Goal: Navigation & Orientation: Find specific page/section

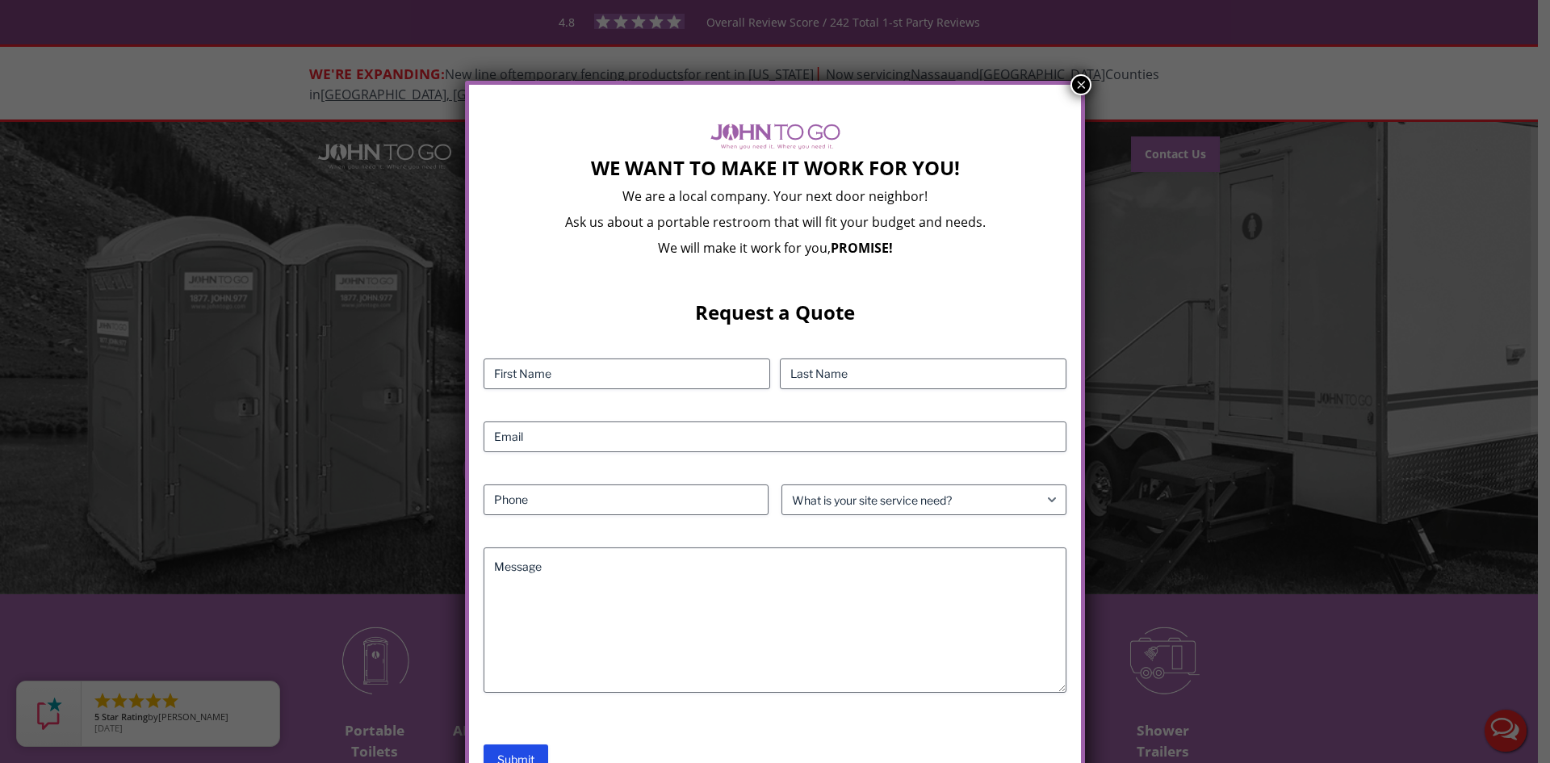
click at [1081, 82] on button "×" at bounding box center [1080, 84] width 21 height 21
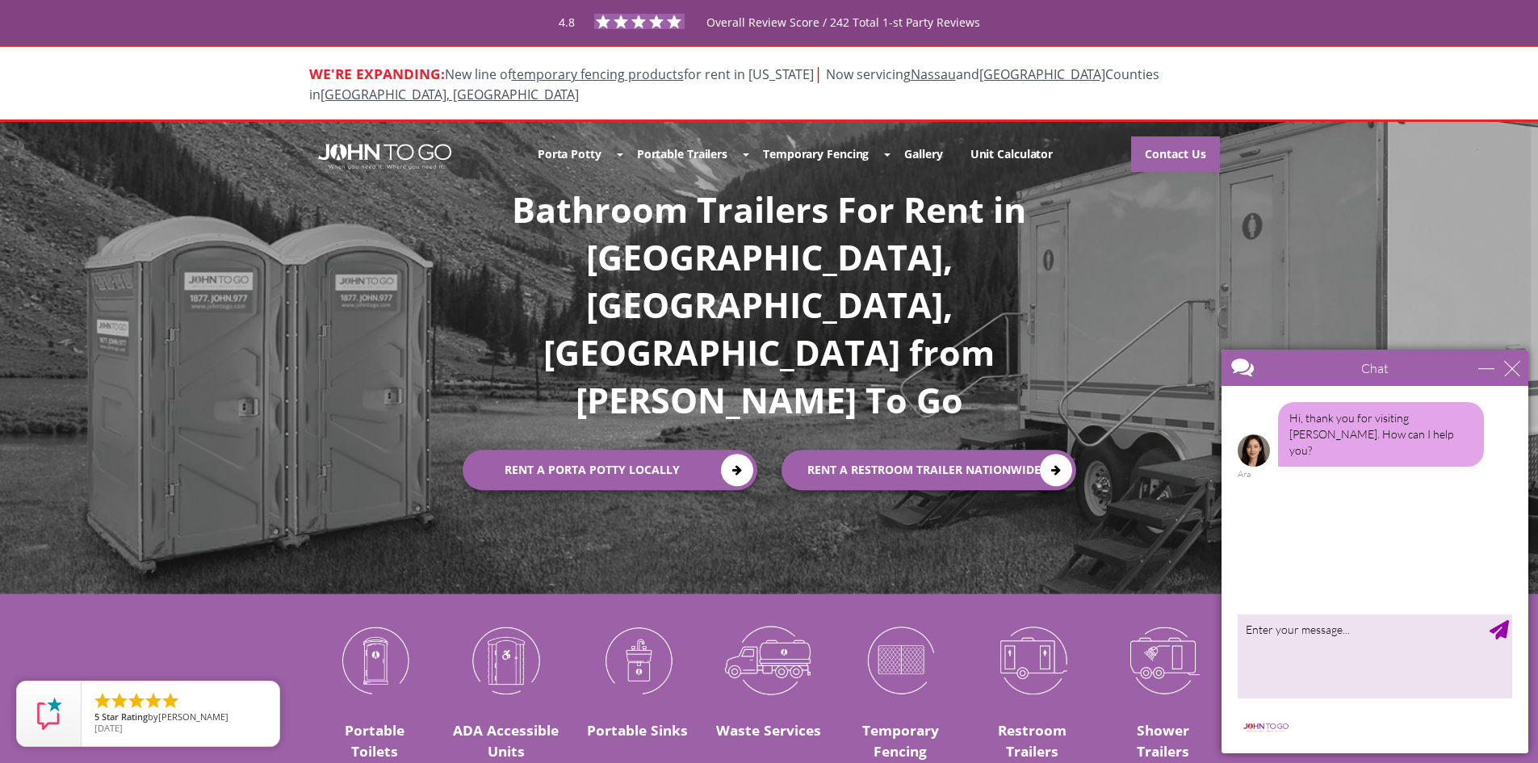
click at [686, 132] on div at bounding box center [769, 381] width 1538 height 763
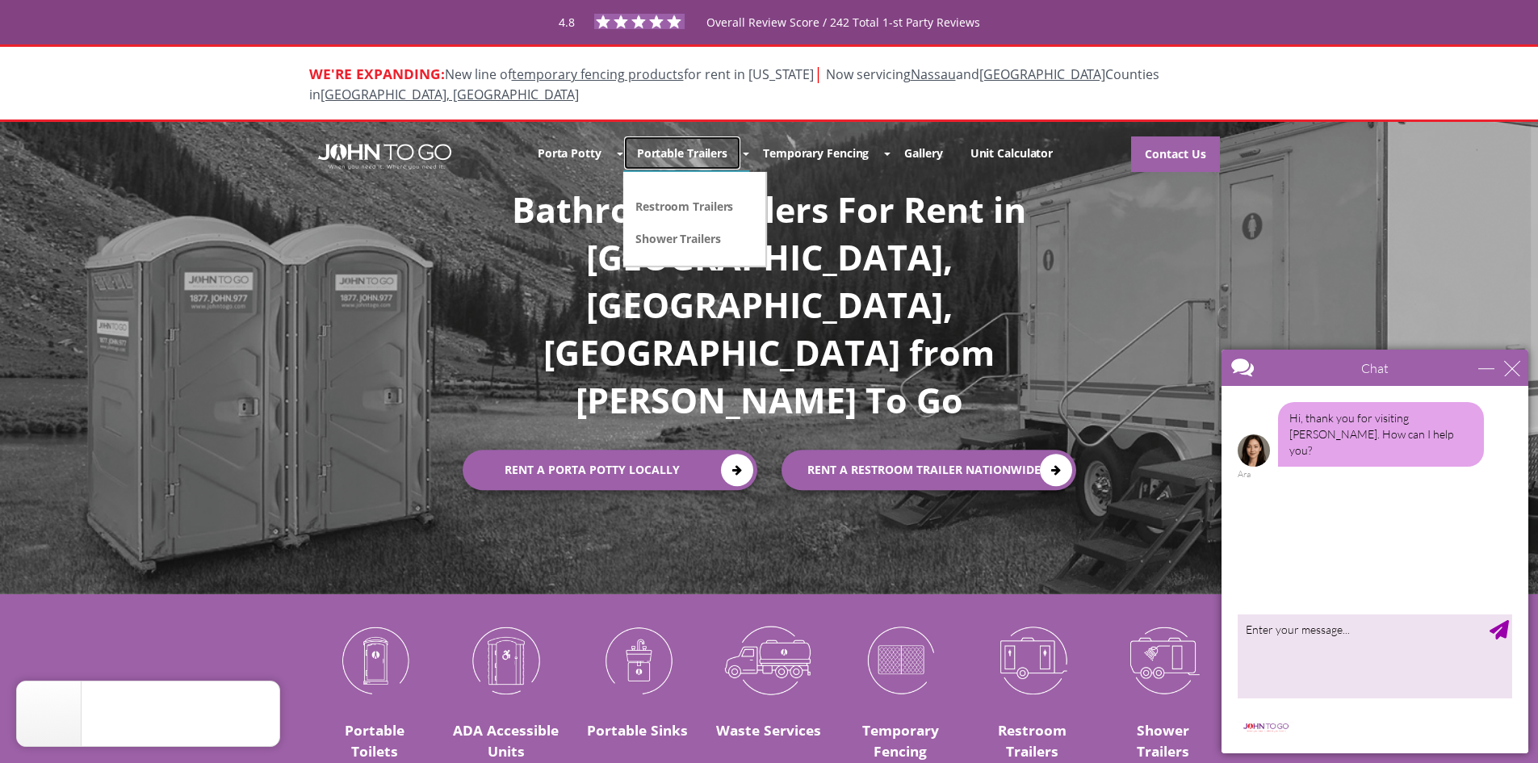
click at [686, 136] on link "Portable Trailers" at bounding box center [682, 153] width 118 height 35
click at [654, 229] on link "Shower Trailers" at bounding box center [678, 237] width 89 height 17
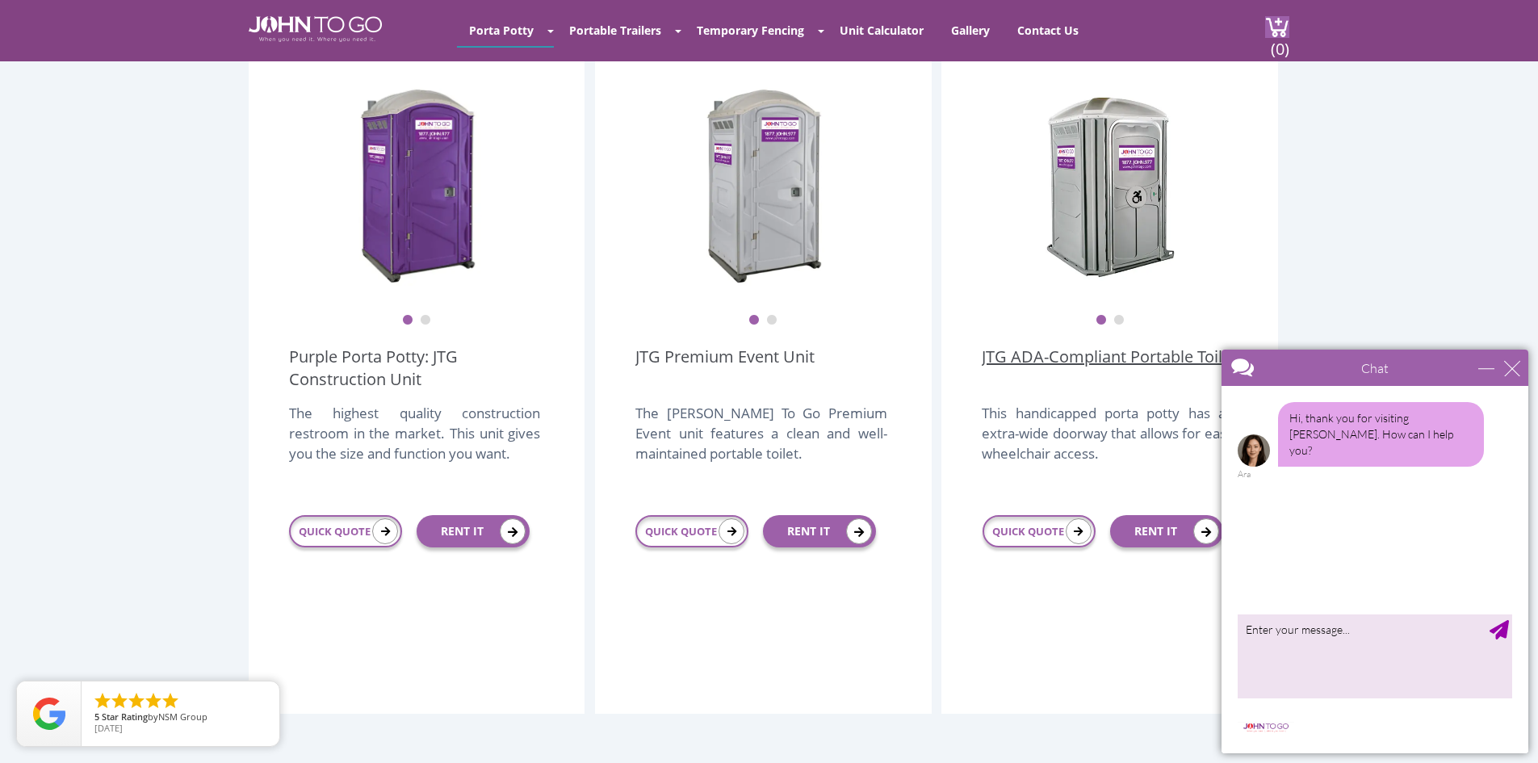
scroll to position [473, 0]
click at [1121, 314] on button "2" at bounding box center [1118, 319] width 11 height 11
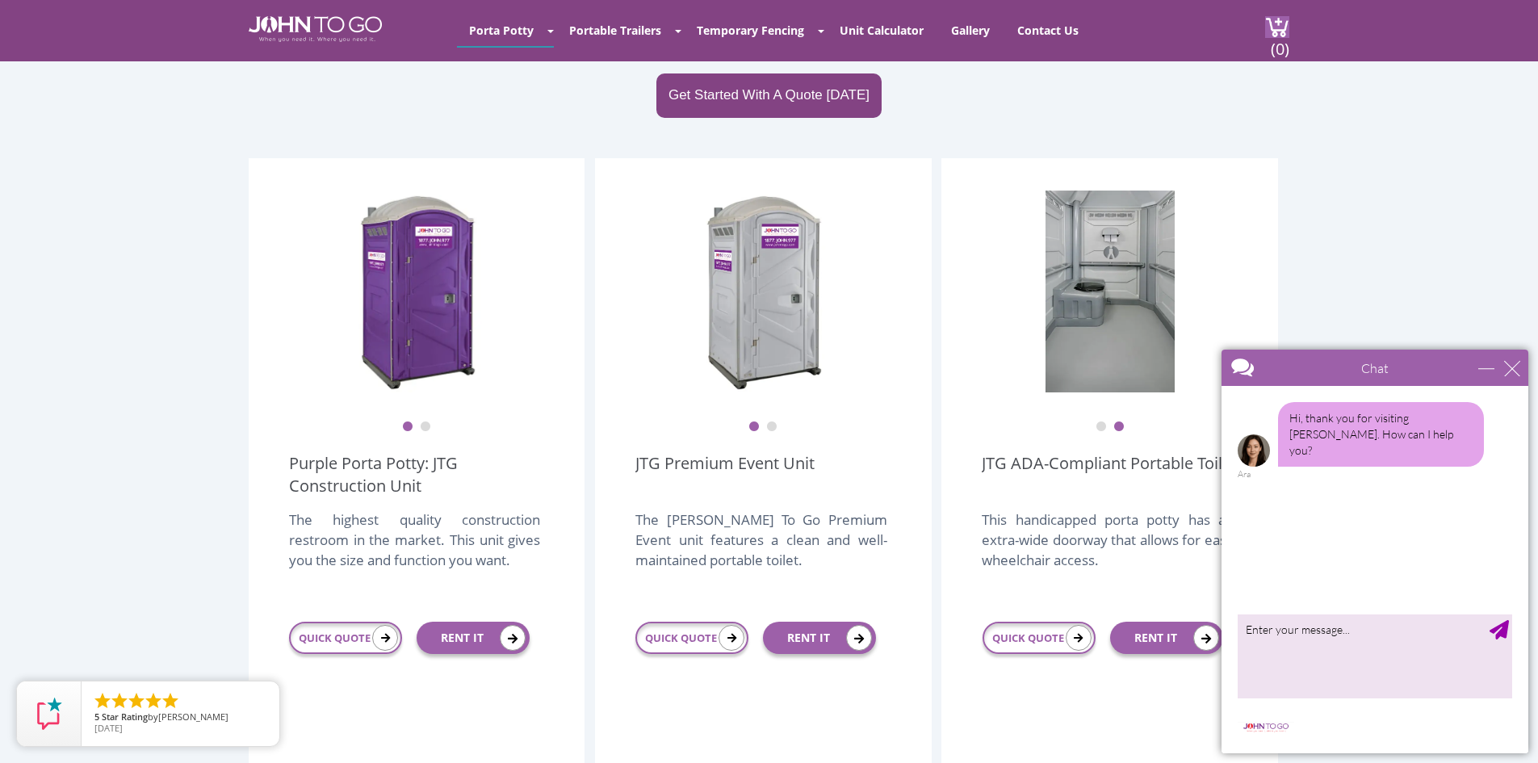
scroll to position [364, 0]
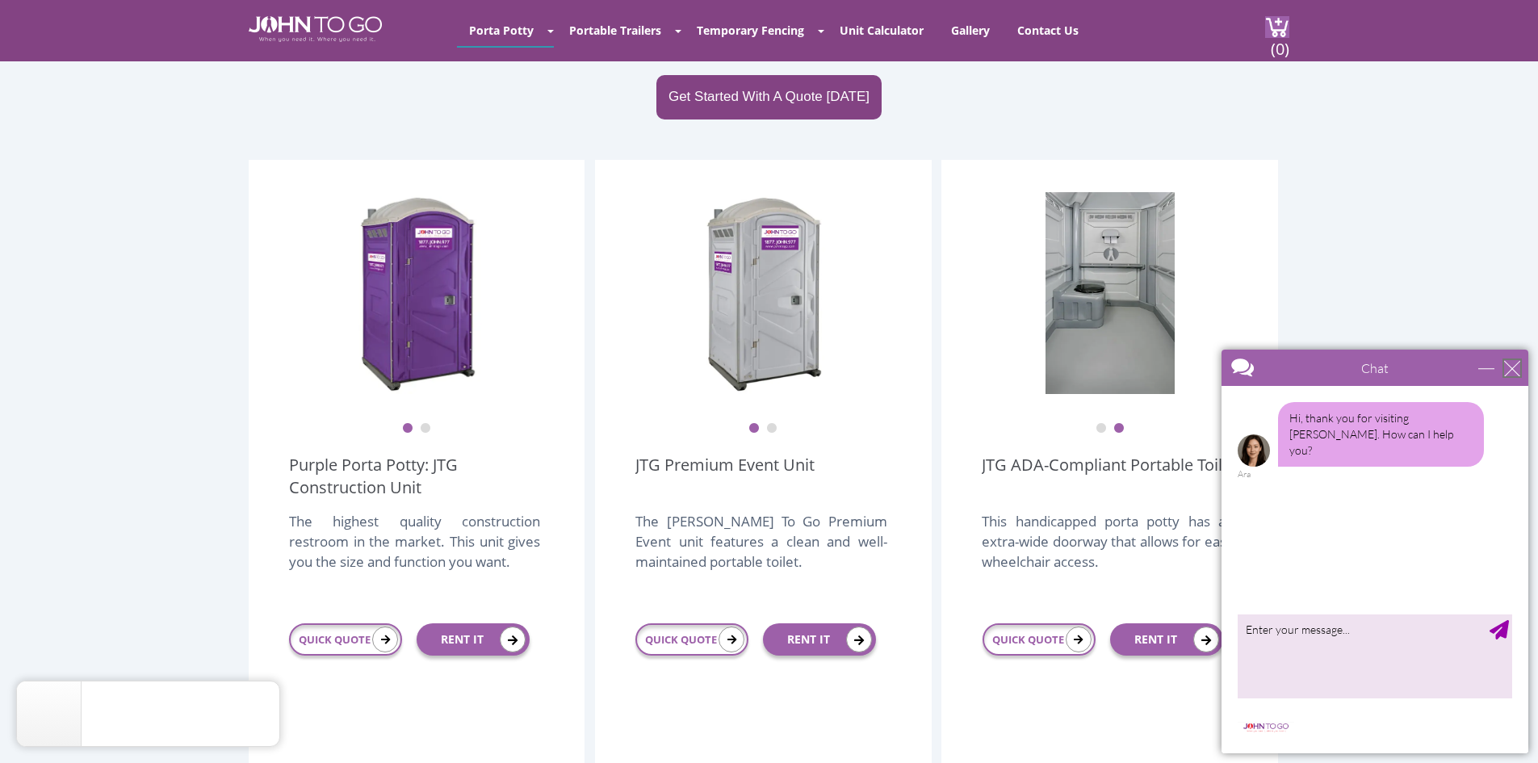
click at [1509, 370] on div "close" at bounding box center [1512, 368] width 16 height 16
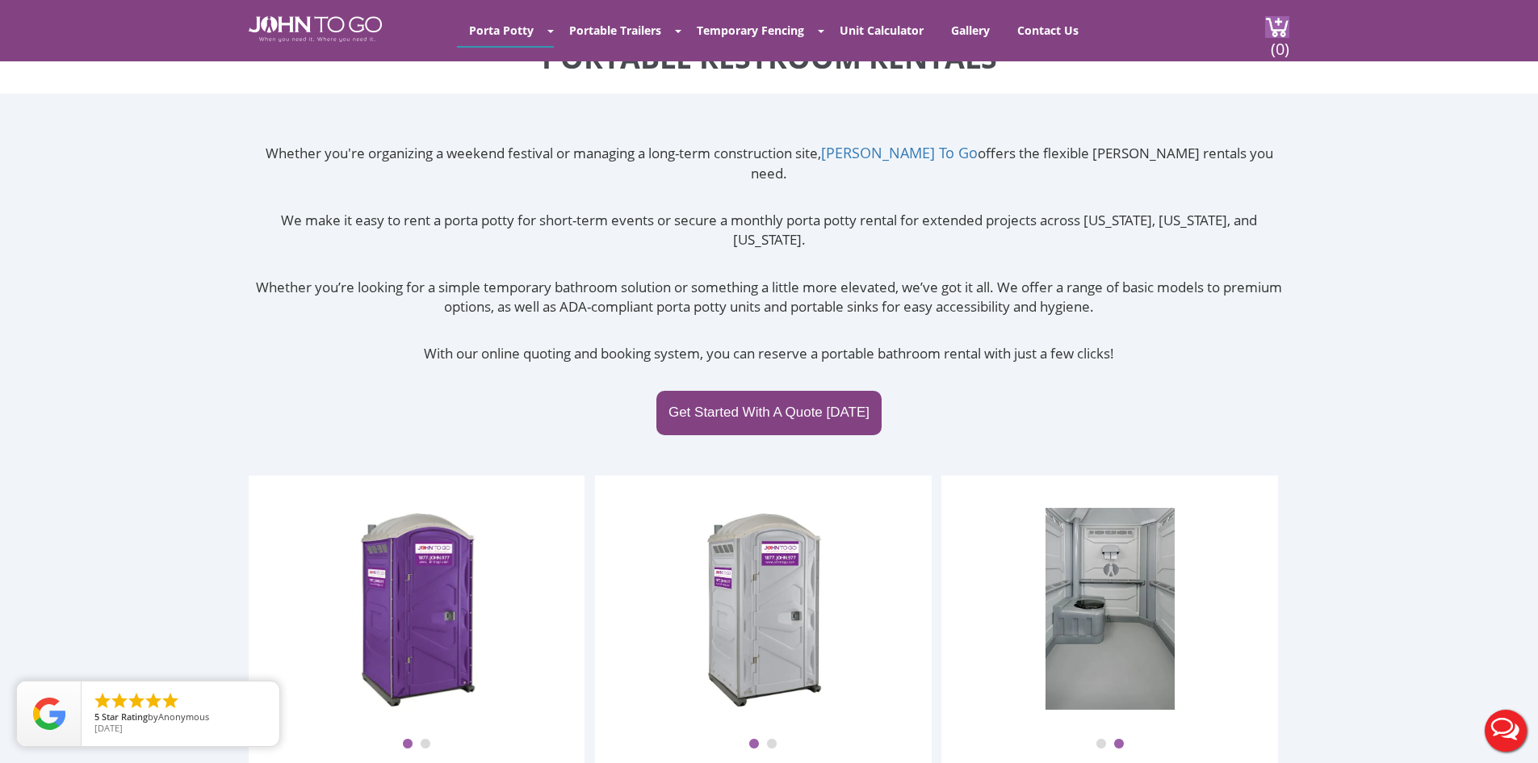
scroll to position [0, 0]
